Goal: Task Accomplishment & Management: Use online tool/utility

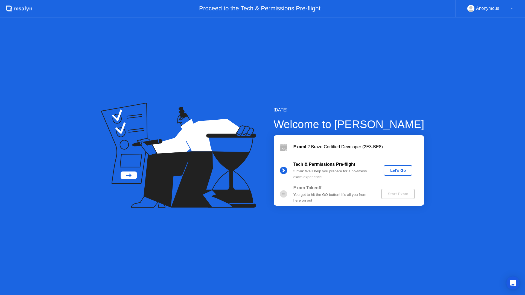
click at [394, 169] on div "Let's Go" at bounding box center [398, 170] width 24 height 4
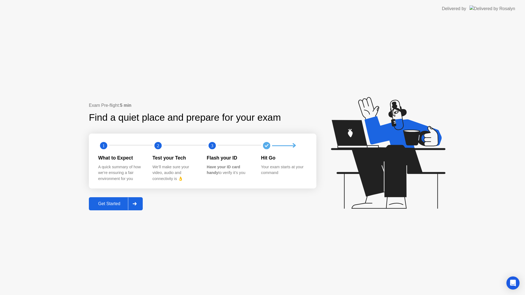
click at [108, 208] on button "Get Started" at bounding box center [116, 203] width 54 height 13
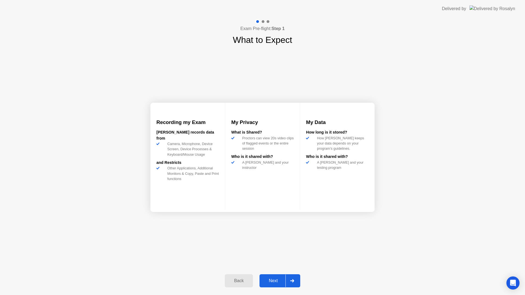
click at [277, 283] on div "Next" at bounding box center [273, 281] width 24 height 5
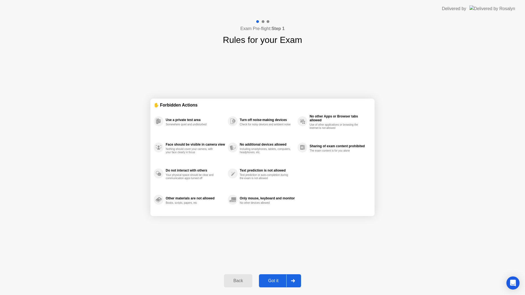
click at [268, 280] on div "Got it" at bounding box center [273, 281] width 26 height 5
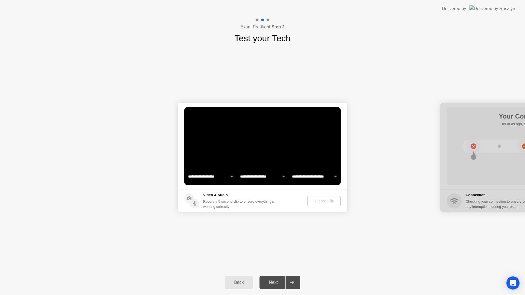
select select "*******"
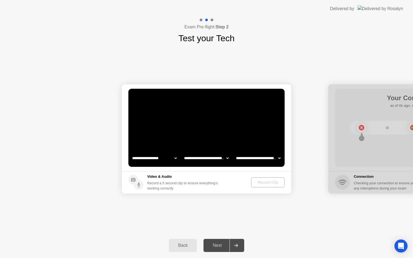
select select "**********"
click at [266, 184] on div "Record Clip" at bounding box center [268, 182] width 29 height 4
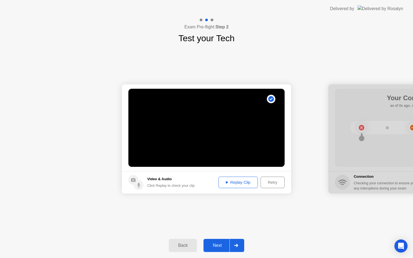
click at [220, 245] on div "Next" at bounding box center [217, 245] width 24 height 5
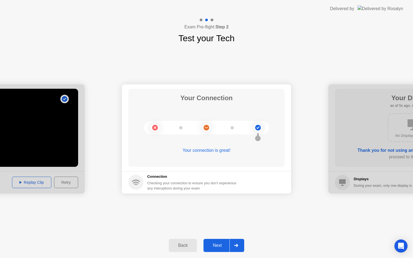
click at [217, 247] on div "Next" at bounding box center [217, 245] width 24 height 5
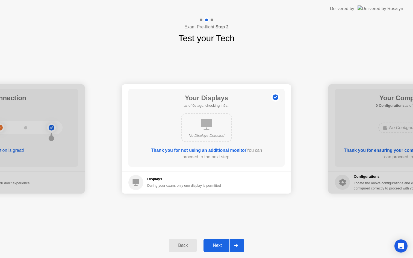
click at [215, 248] on div "Next" at bounding box center [217, 245] width 24 height 5
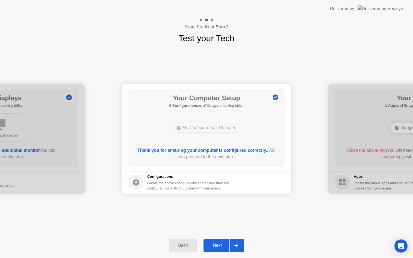
click at [215, 248] on div "Next" at bounding box center [217, 245] width 24 height 5
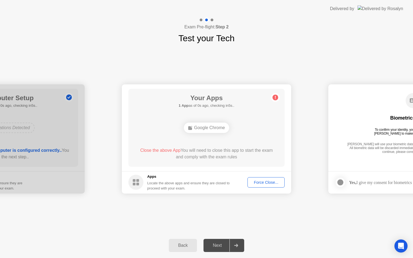
click at [262, 182] on div "Force Close..." at bounding box center [266, 182] width 33 height 4
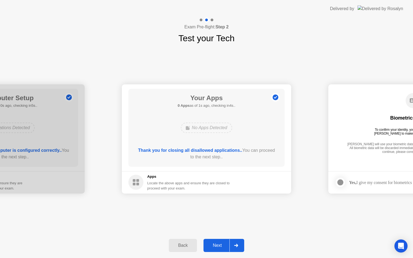
click at [213, 249] on button "Next" at bounding box center [224, 245] width 41 height 13
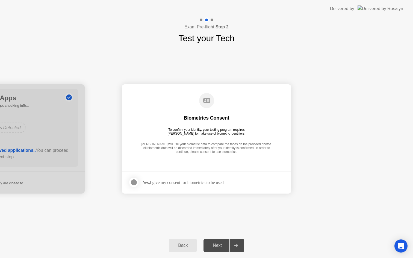
click at [132, 184] on div at bounding box center [134, 182] width 7 height 7
click at [219, 243] on div "Next" at bounding box center [217, 245] width 24 height 5
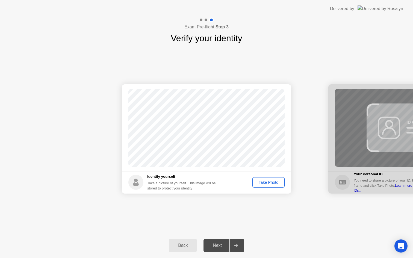
click at [262, 183] on div "Take Photo" at bounding box center [268, 182] width 28 height 4
click at [223, 243] on div "Next" at bounding box center [217, 245] width 24 height 5
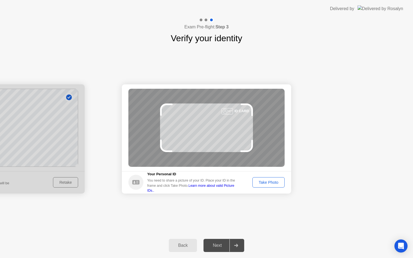
click at [264, 181] on div "Take Photo" at bounding box center [268, 182] width 28 height 4
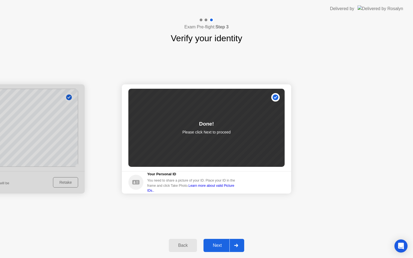
click at [218, 244] on div "Next" at bounding box center [217, 245] width 24 height 5
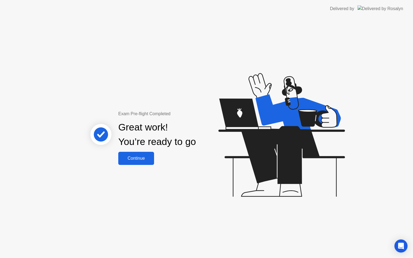
click at [136, 158] on div "Continue" at bounding box center [136, 158] width 33 height 5
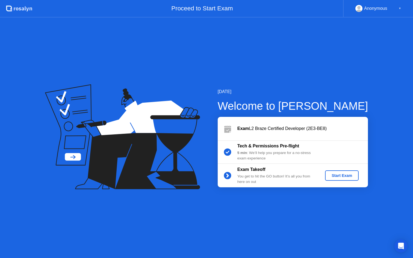
click at [338, 175] on div "Start Exam" at bounding box center [341, 176] width 29 height 4
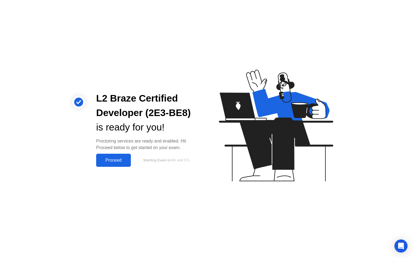
click at [115, 163] on div "Proceed" at bounding box center [113, 160] width 31 height 5
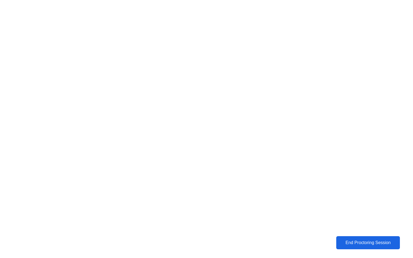
click at [354, 241] on div "End Proctoring Session" at bounding box center [368, 243] width 60 height 5
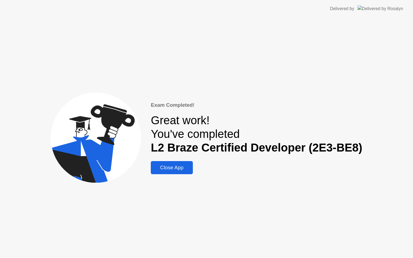
click at [180, 167] on div "Close App" at bounding box center [172, 168] width 39 height 6
